Goal: Transaction & Acquisition: Purchase product/service

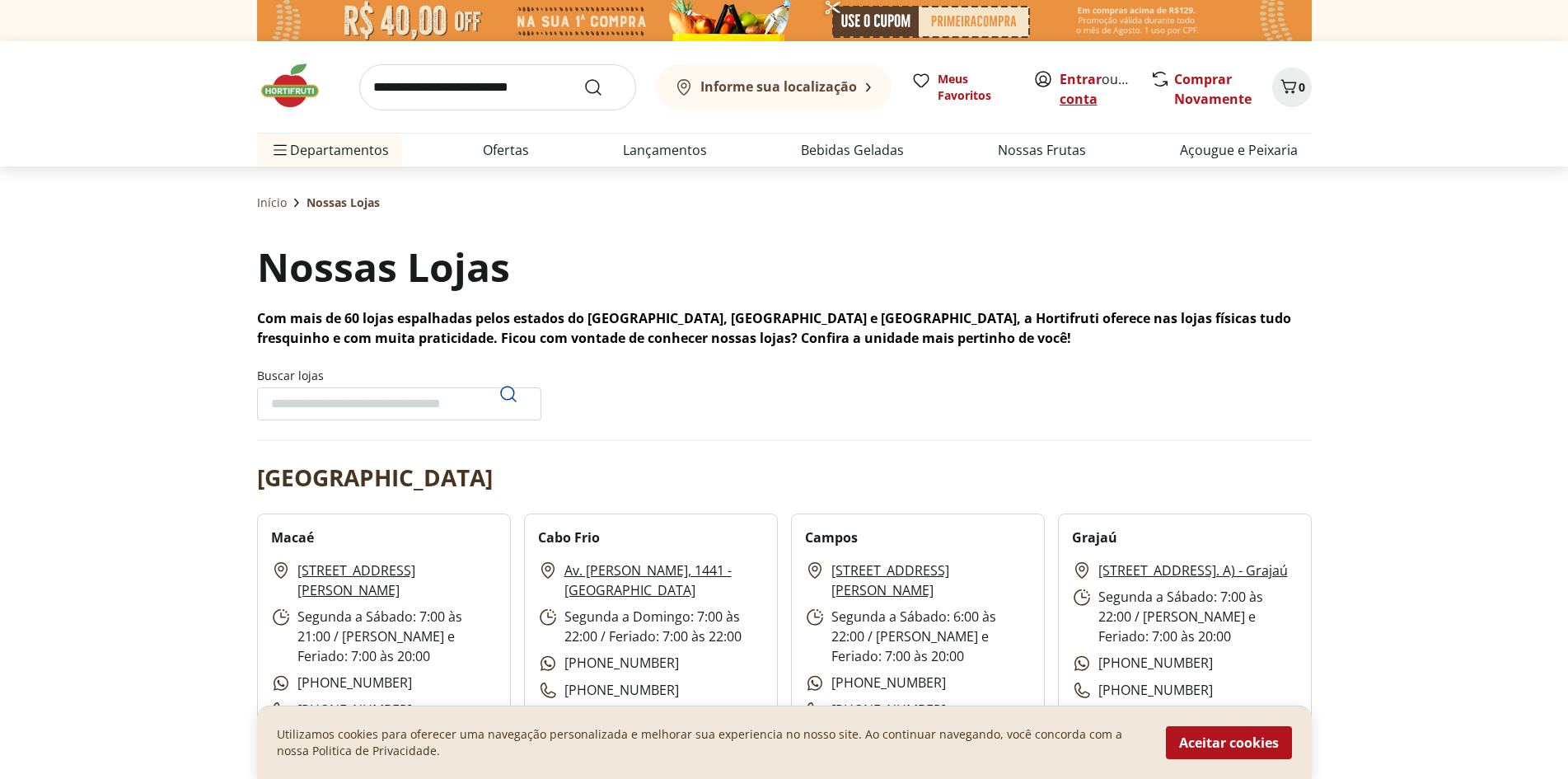
click at [1109, 97] on link "Criar conta" at bounding box center [1105, 88] width 91 height 38
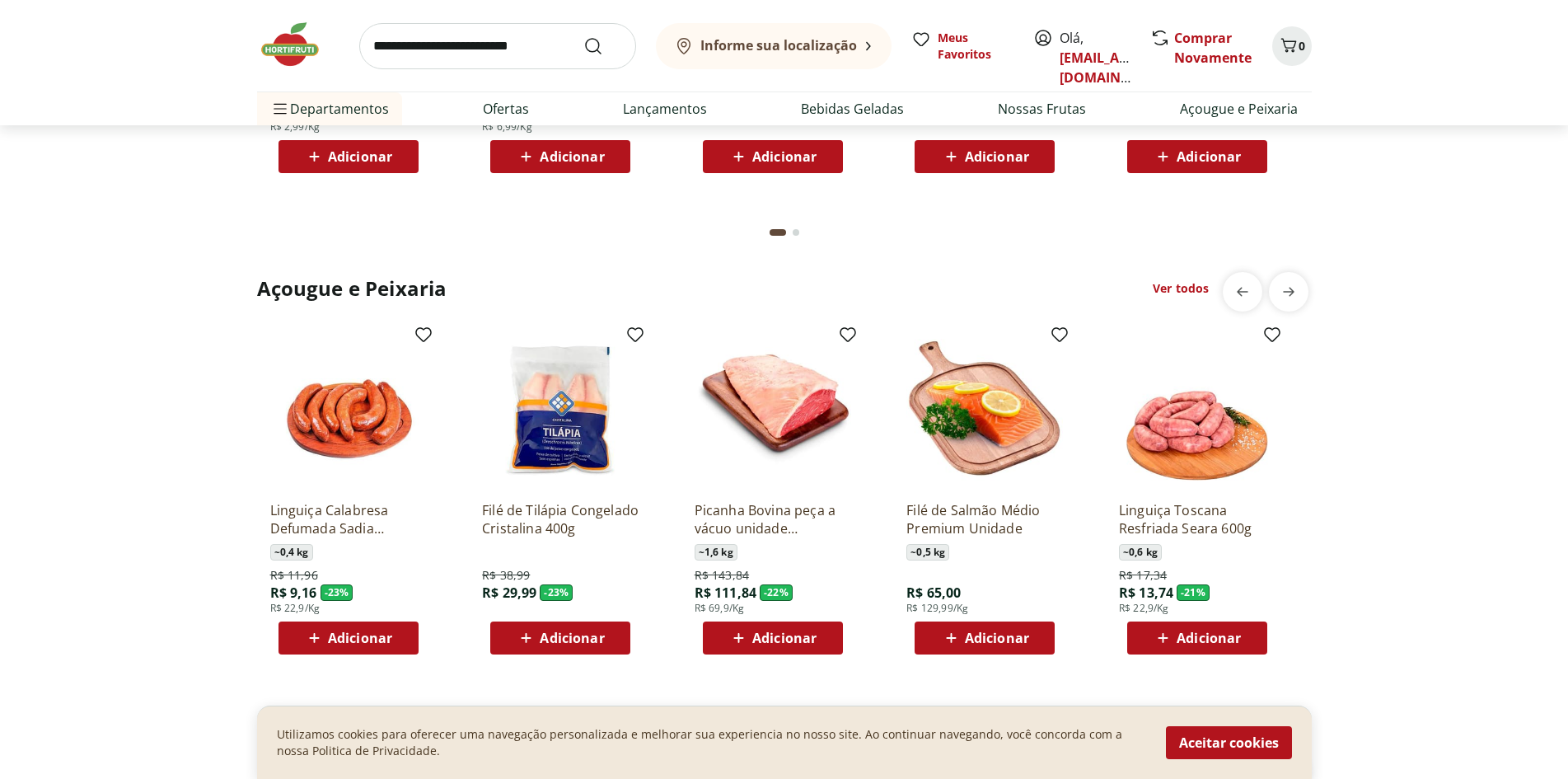
scroll to position [1667, 0]
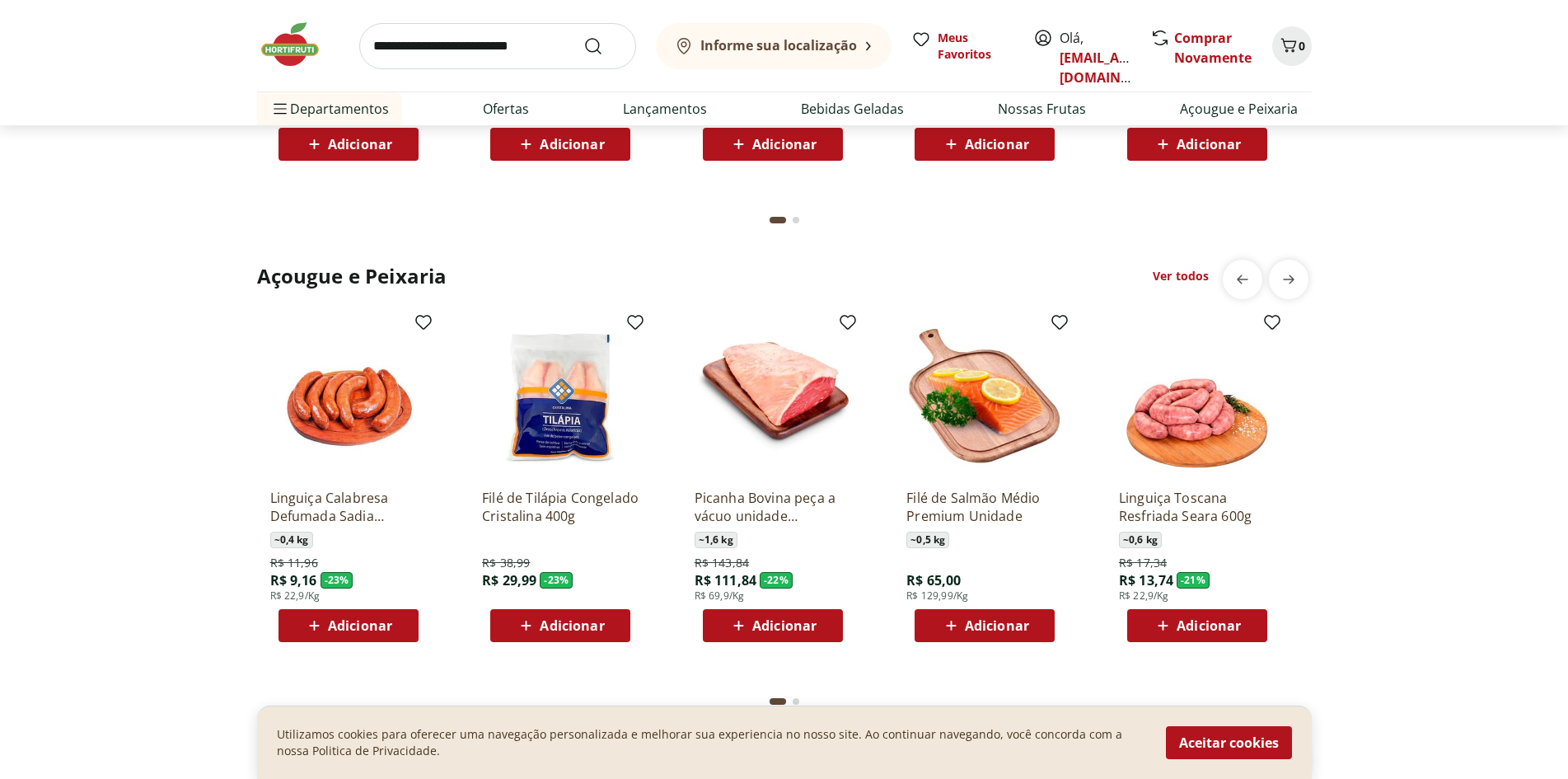
click at [1208, 151] on span "Adicionar" at bounding box center [1209, 144] width 64 height 14
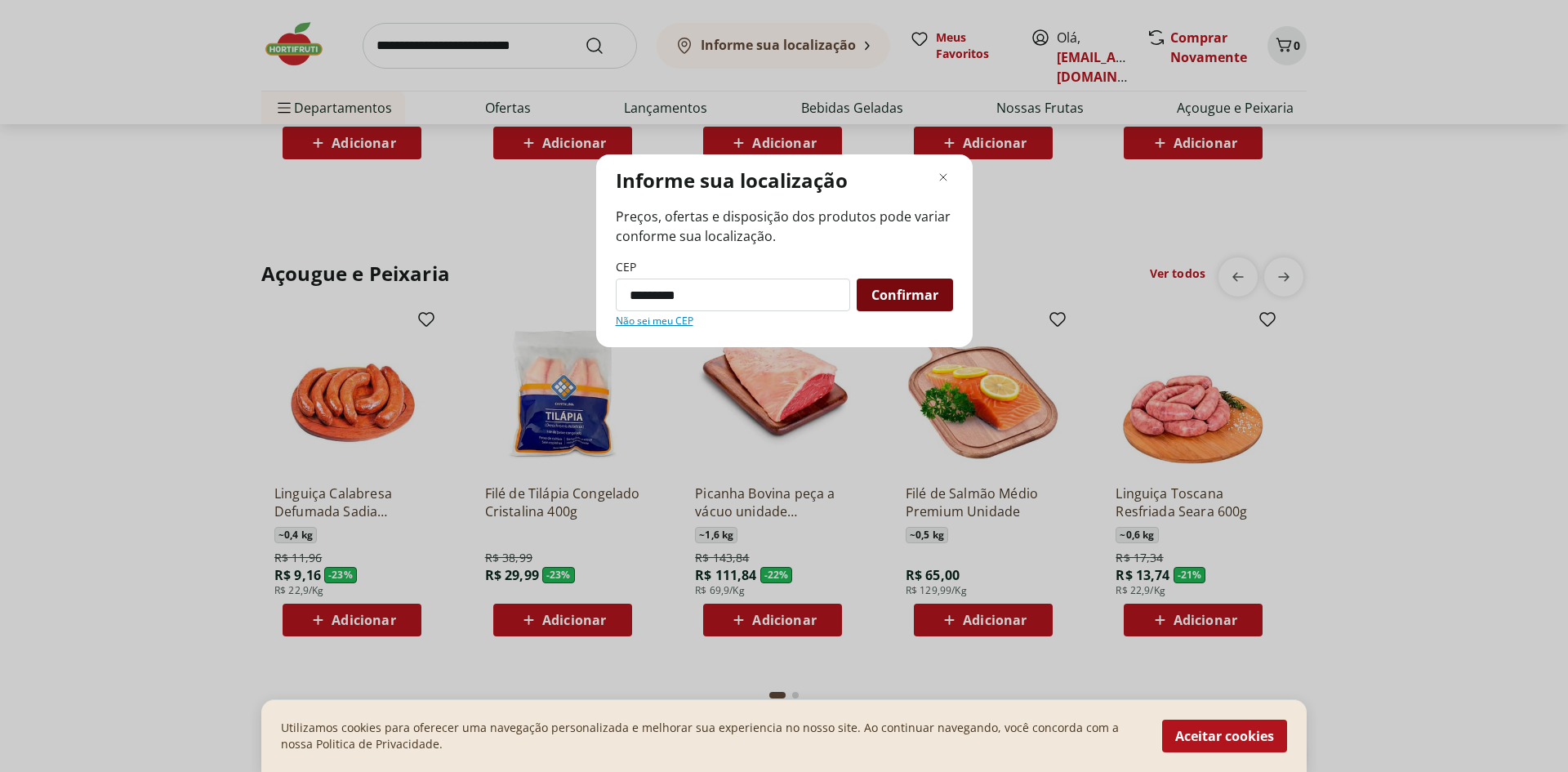
type input "*********"
click at [915, 293] on span "Confirmar" at bounding box center [905, 295] width 67 height 13
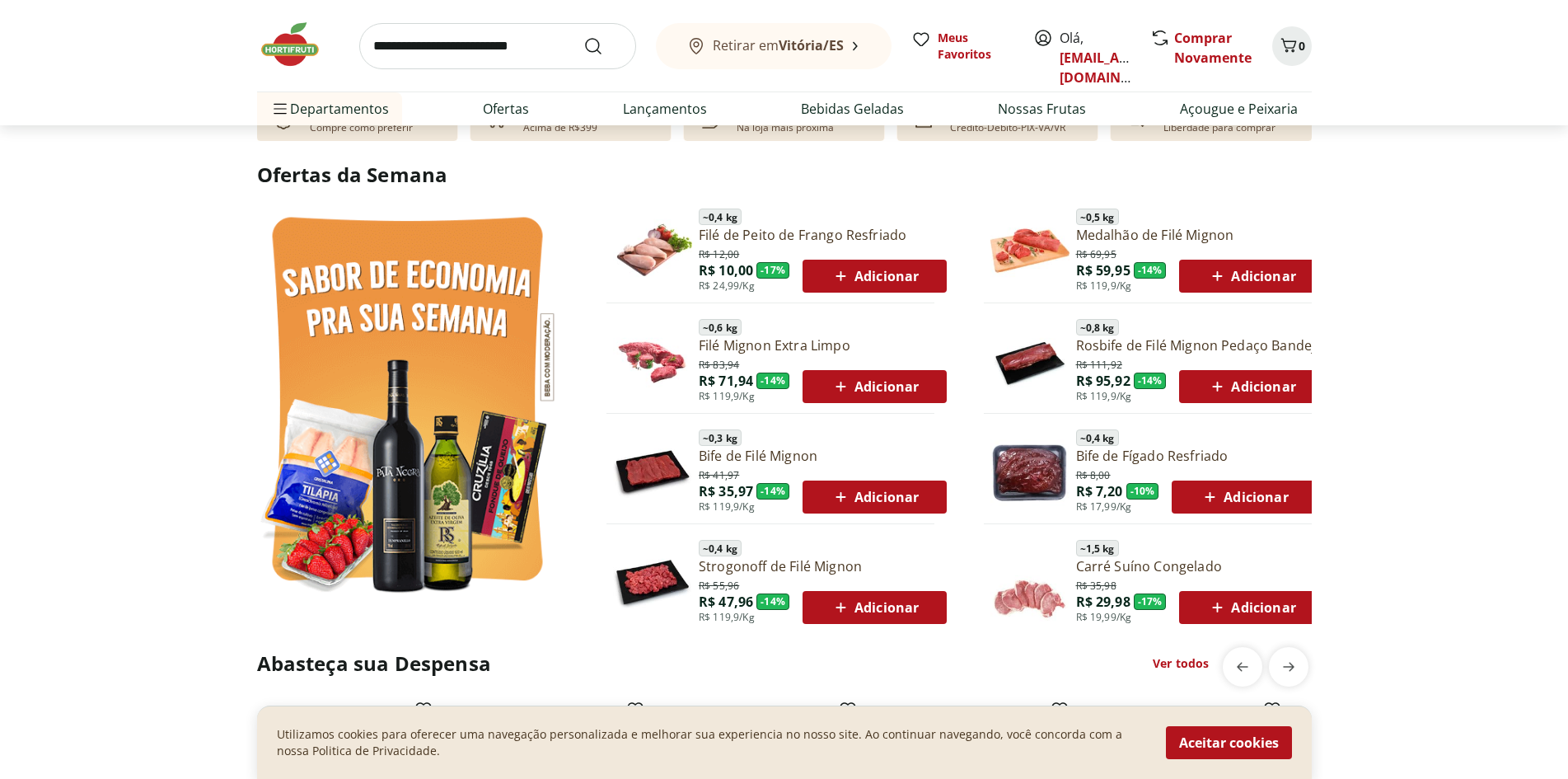
scroll to position [814, 0]
